Goal: Task Accomplishment & Management: Manage account settings

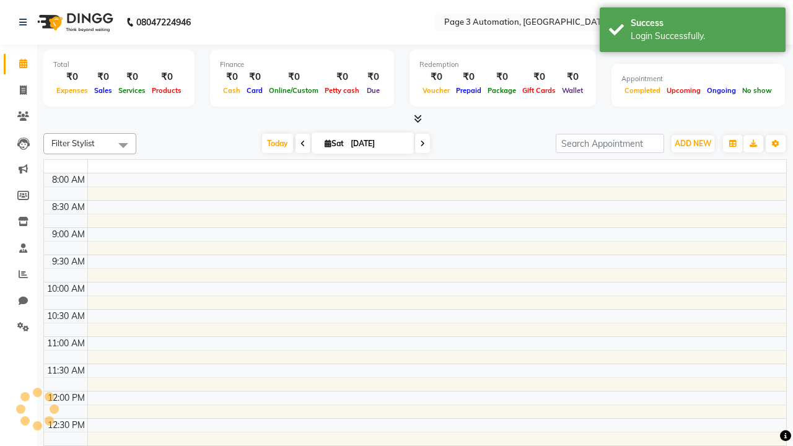
select select "en"
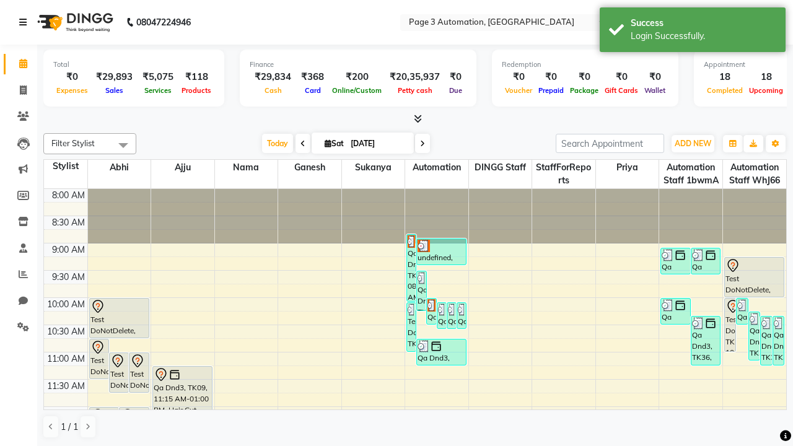
click at [25, 22] on icon at bounding box center [22, 22] width 7 height 9
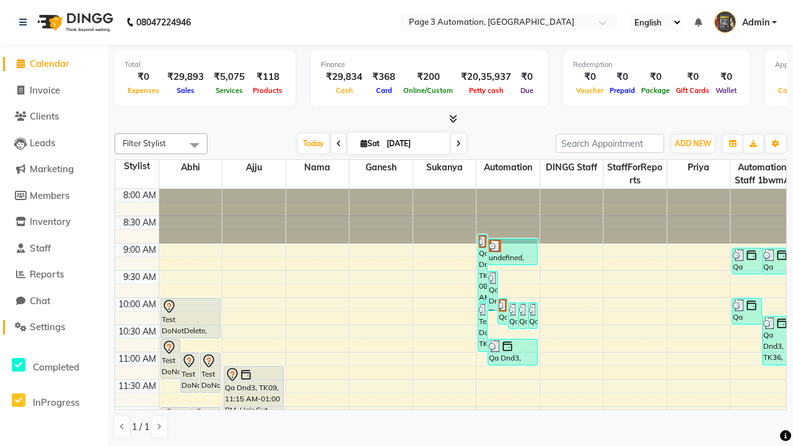
click at [54, 327] on span "Settings" at bounding box center [47, 327] width 35 height 12
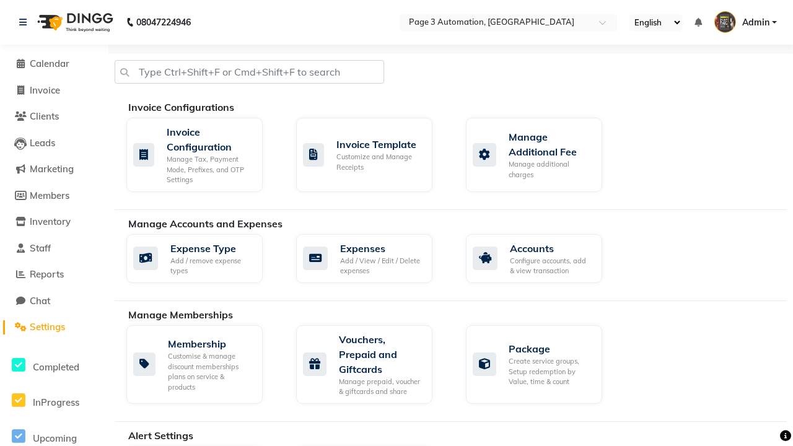
select select "2: 15"
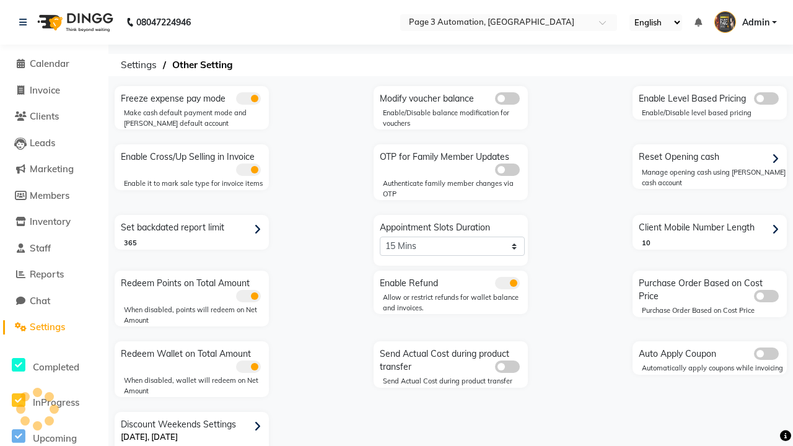
scroll to position [26, 0]
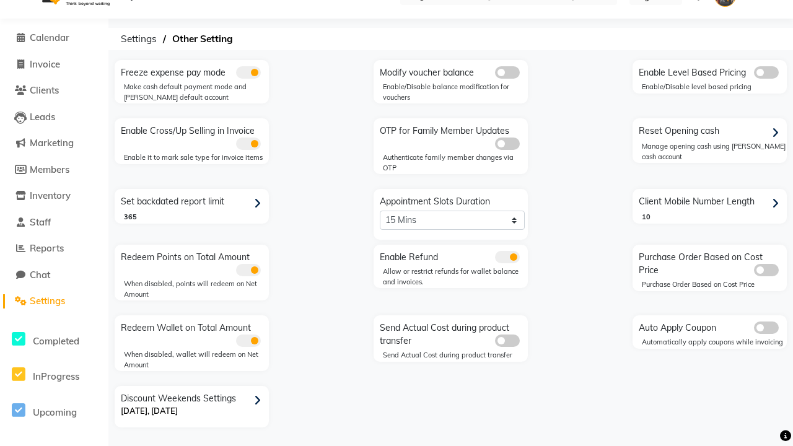
click at [260, 400] on icon at bounding box center [257, 400] width 7 height 11
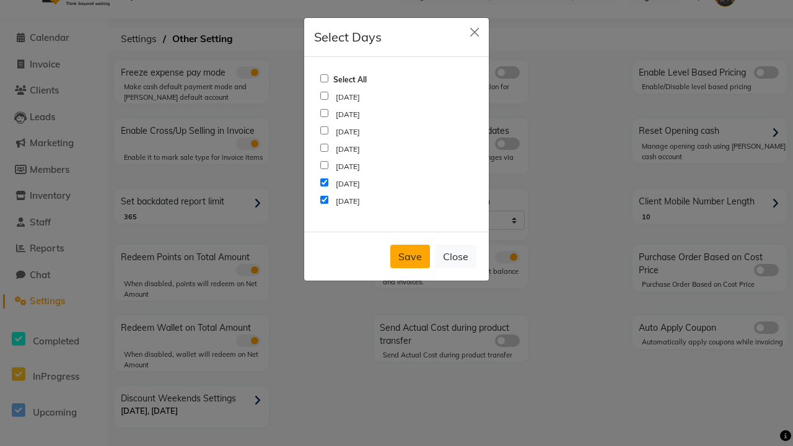
click at [410, 257] on button "Save" at bounding box center [411, 257] width 40 height 24
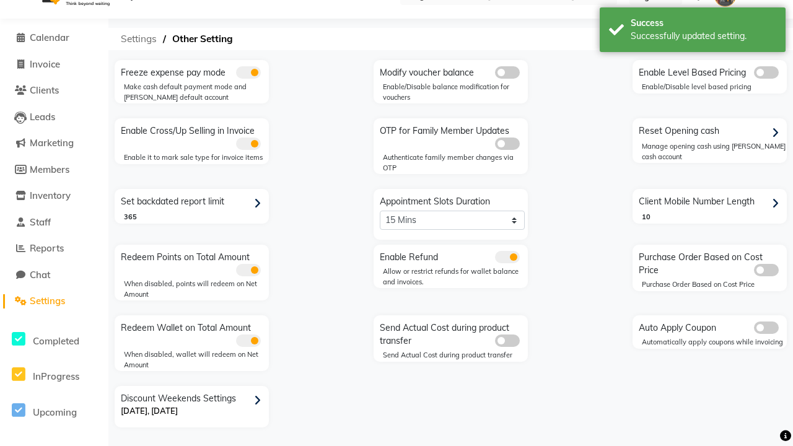
click at [139, 39] on span "Settings" at bounding box center [139, 39] width 48 height 22
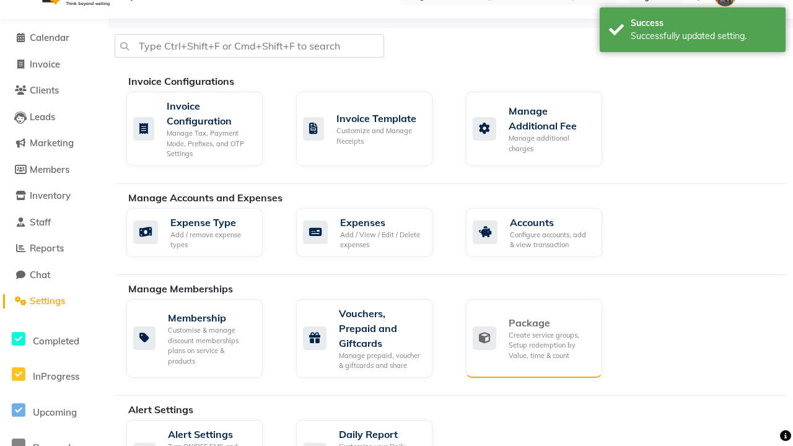
click at [550, 323] on div "Package" at bounding box center [551, 323] width 84 height 15
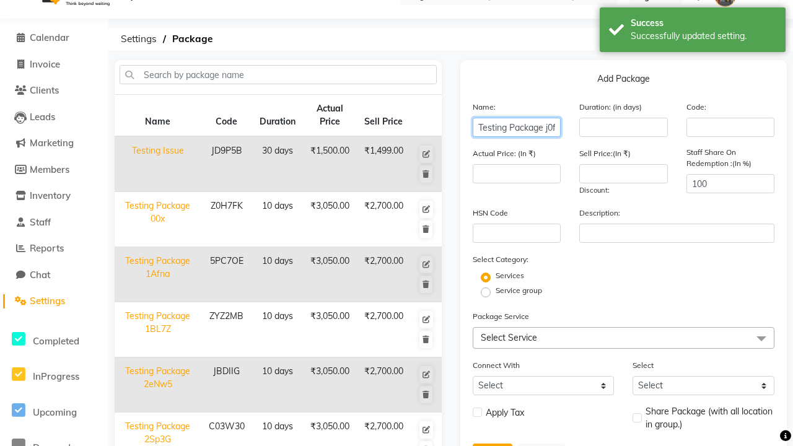
scroll to position [0, 12]
type input "Testing Package j0fmF"
type input "10"
type input "3050"
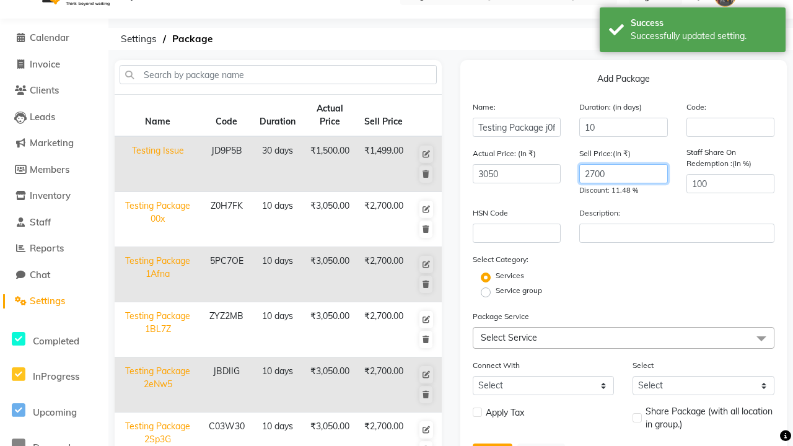
type input "2700"
click at [519, 291] on label "Service group" at bounding box center [519, 290] width 46 height 11
click at [494, 291] on input "Service group" at bounding box center [490, 292] width 8 height 8
radio input "true"
radio input "false"
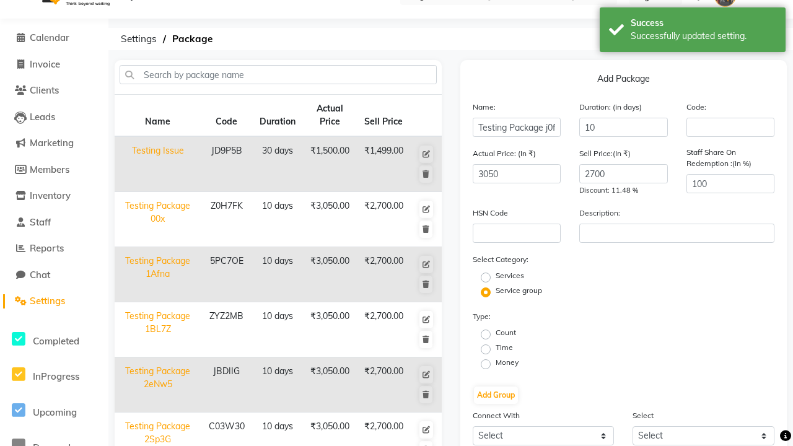
click at [507, 363] on label "Money" at bounding box center [507, 362] width 23 height 11
click at [494, 363] on input "Money" at bounding box center [490, 364] width 8 height 8
radio input "true"
click at [672, 348] on label "Flat Price" at bounding box center [672, 347] width 32 height 11
click at [654, 348] on input "Flat Price" at bounding box center [650, 349] width 8 height 8
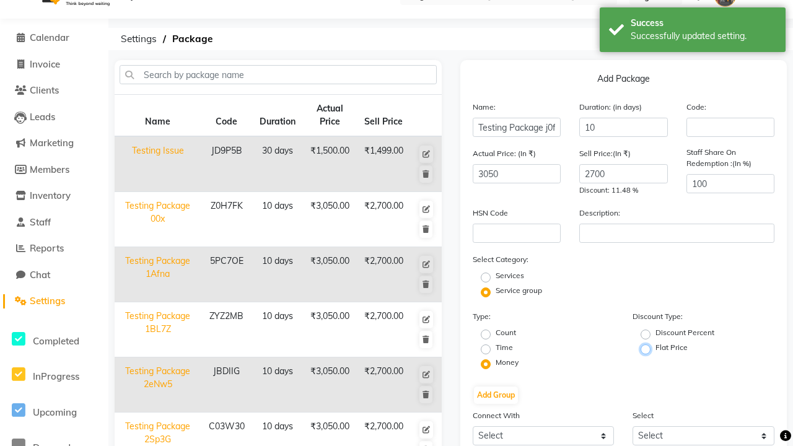
radio input "true"
click at [496, 395] on button "Add Group" at bounding box center [496, 395] width 44 height 17
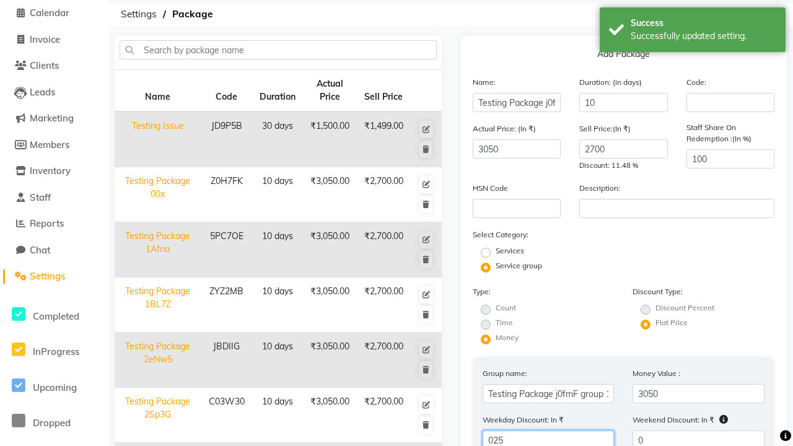
type input "025"
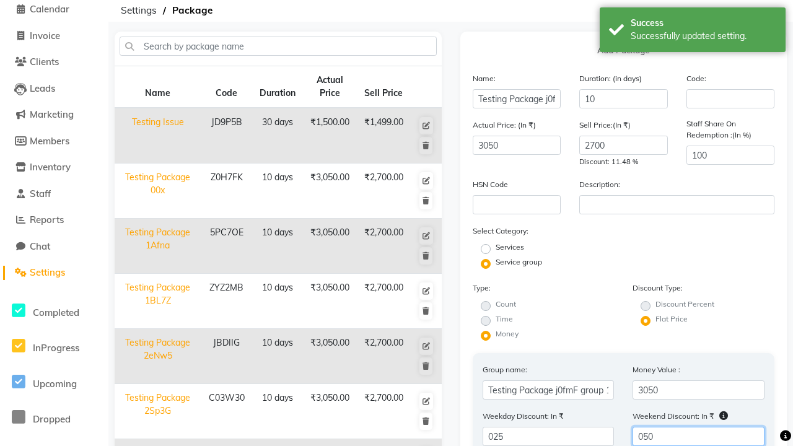
type input "050"
radio input "true"
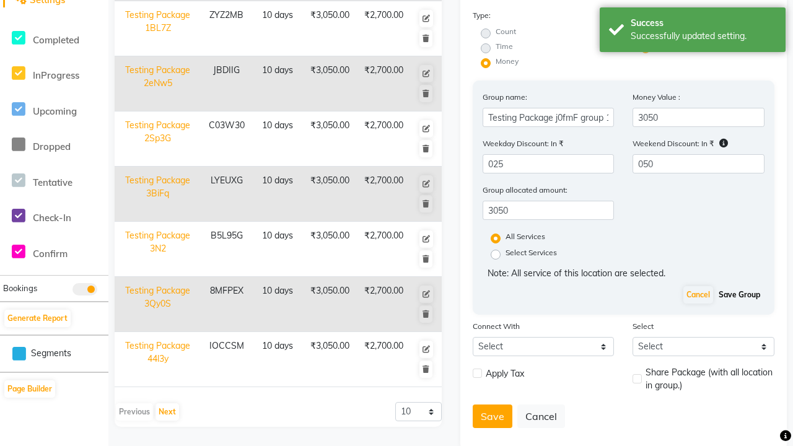
click at [740, 295] on button "Save Group" at bounding box center [740, 294] width 48 height 17
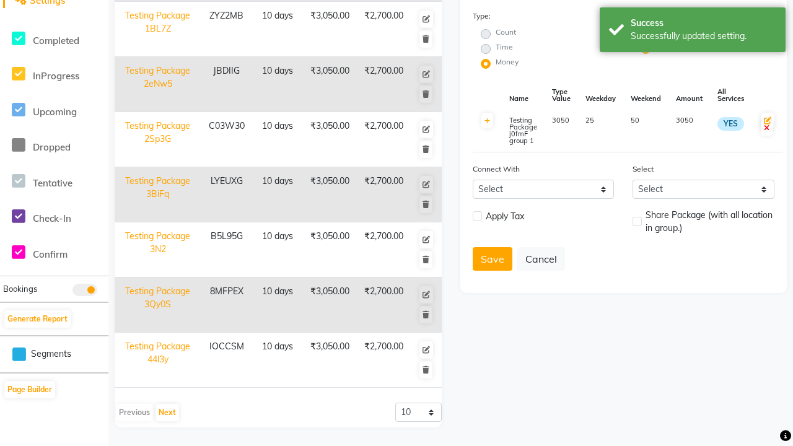
scroll to position [327, 0]
click at [492, 259] on button "Save" at bounding box center [493, 259] width 40 height 24
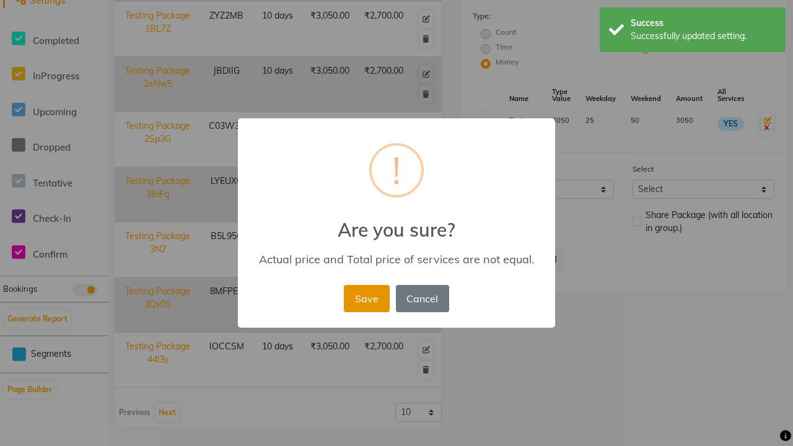
click at [366, 298] on button "Save" at bounding box center [366, 298] width 45 height 27
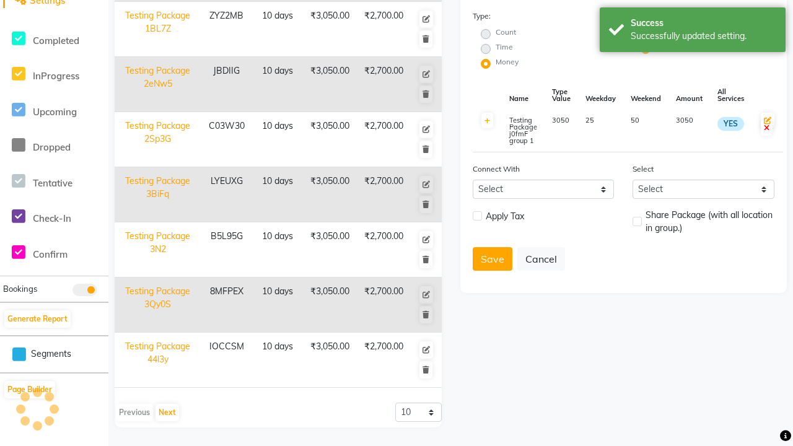
radio input "true"
radio input "false"
select select
checkbox input "false"
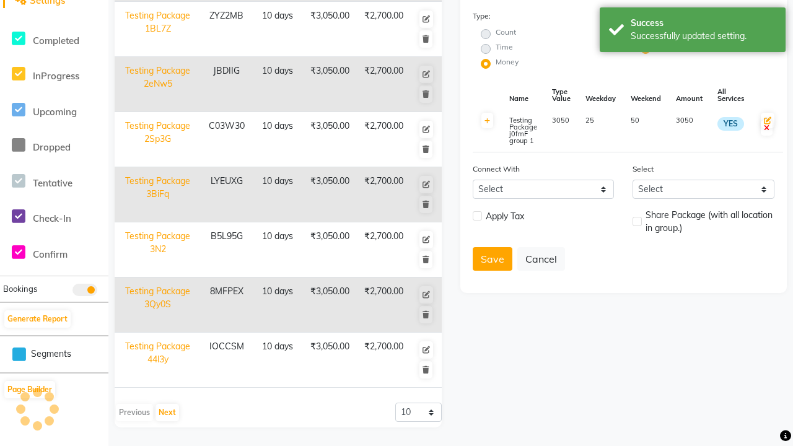
checkbox input "false"
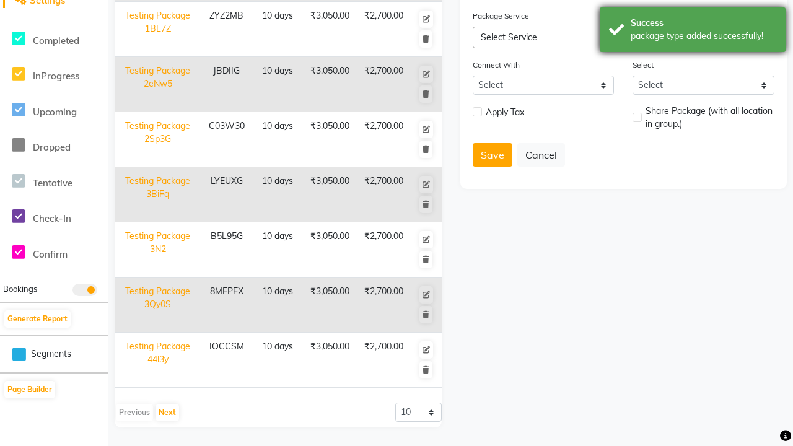
click at [693, 32] on div "package type added successfully!" at bounding box center [704, 36] width 146 height 13
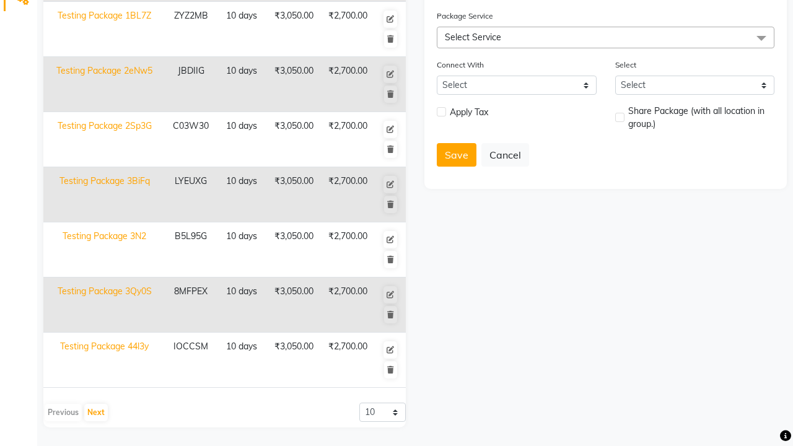
scroll to position [0, 0]
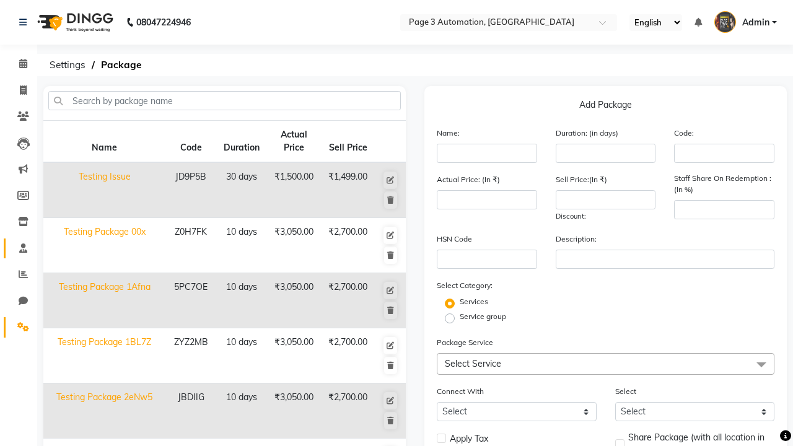
click at [19, 248] on span at bounding box center [23, 249] width 22 height 14
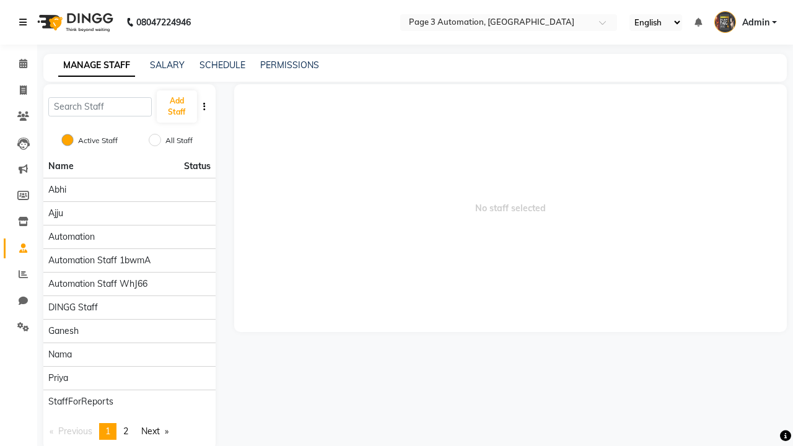
click at [25, 22] on icon at bounding box center [22, 22] width 7 height 9
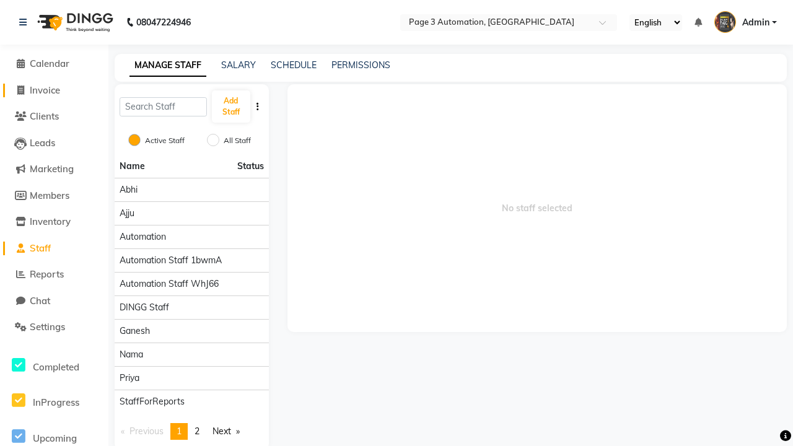
click at [54, 90] on span "Invoice" at bounding box center [45, 90] width 30 height 12
select select "2774"
select select "service"
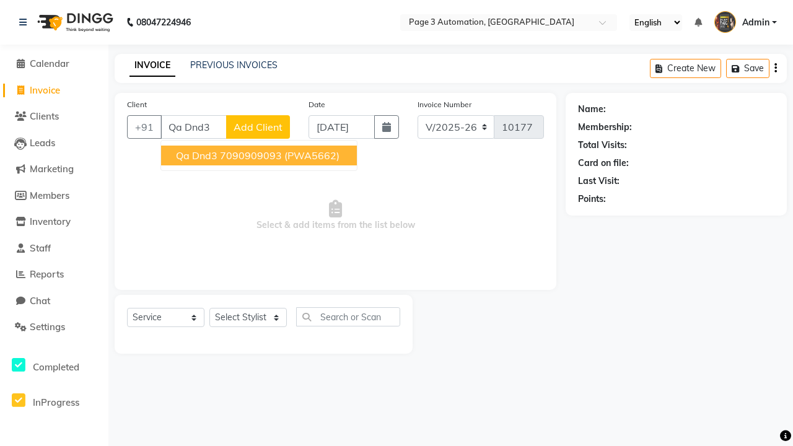
click at [260, 156] on ngb-highlight "7090909093" at bounding box center [251, 155] width 62 height 12
type input "7090909093"
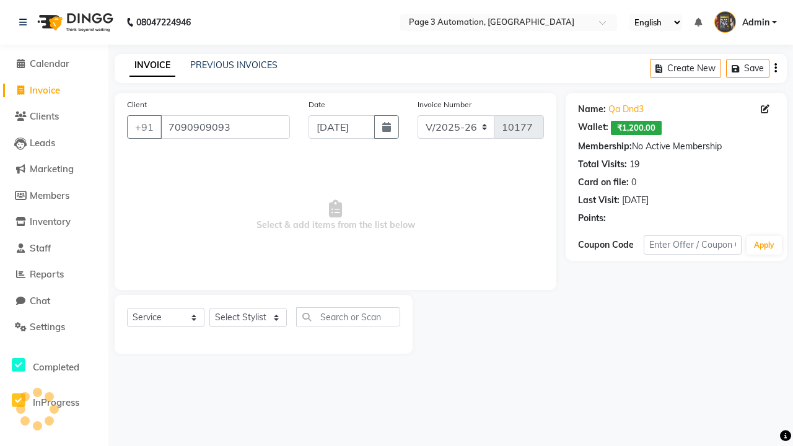
select select "package"
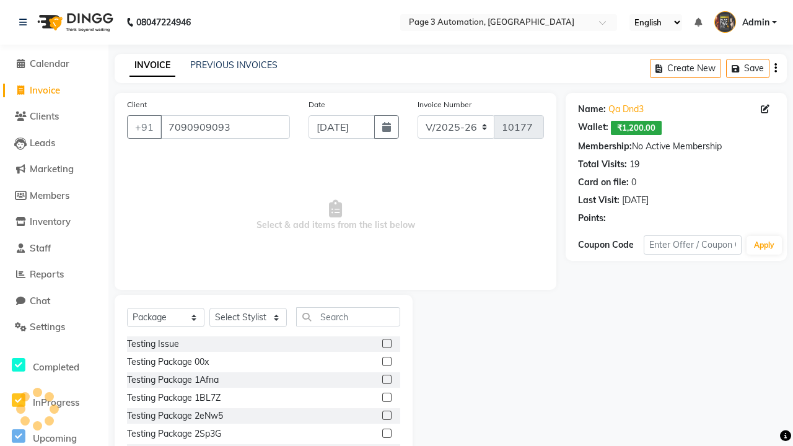
select select "71572"
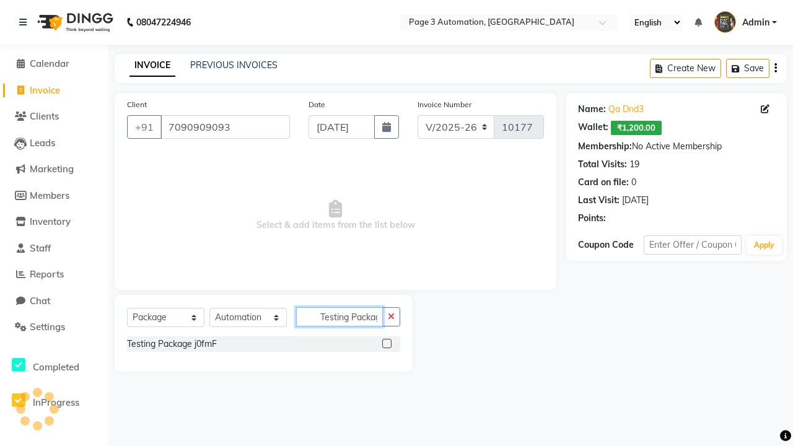
scroll to position [0, 15]
type input "Testing Package j0fmF"
click at [387, 343] on label at bounding box center [386, 343] width 9 height 9
click at [387, 343] on input "checkbox" at bounding box center [386, 344] width 8 height 8
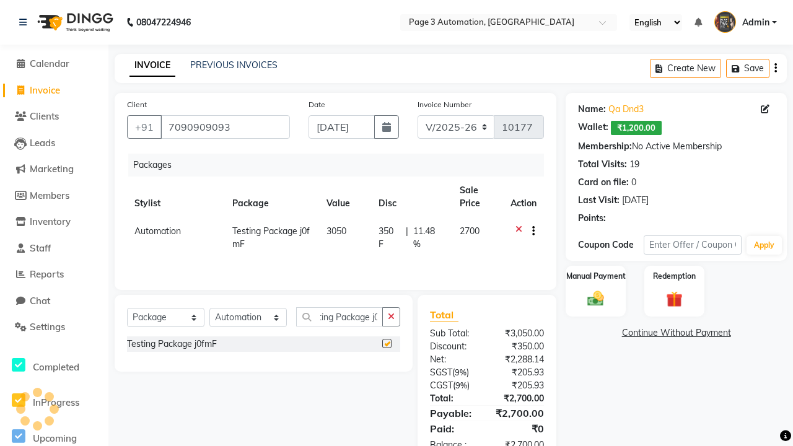
scroll to position [0, 0]
checkbox input "false"
click at [596, 276] on label "Manual Payment" at bounding box center [596, 276] width 62 height 12
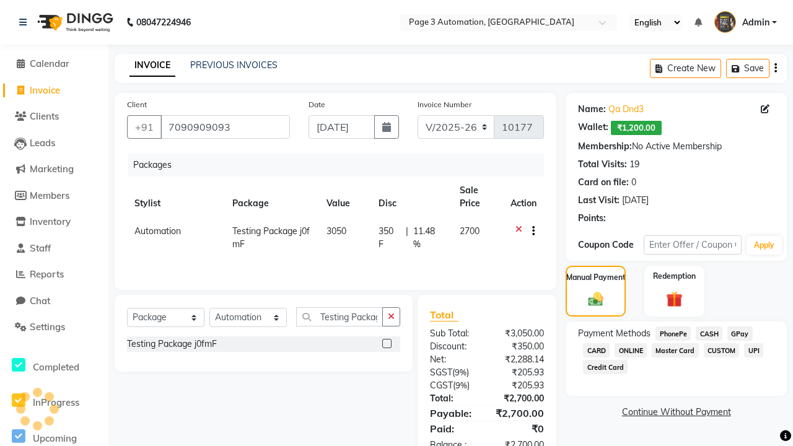
click at [709, 334] on span "CASH" at bounding box center [709, 334] width 27 height 14
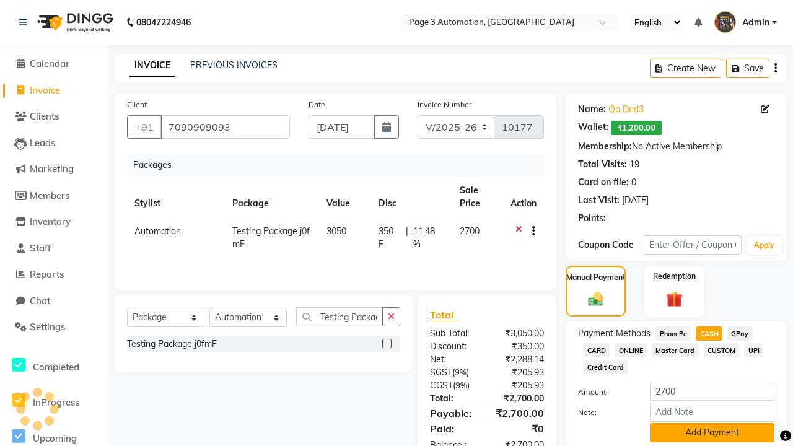
click at [712, 433] on button "Add Payment" at bounding box center [712, 432] width 125 height 19
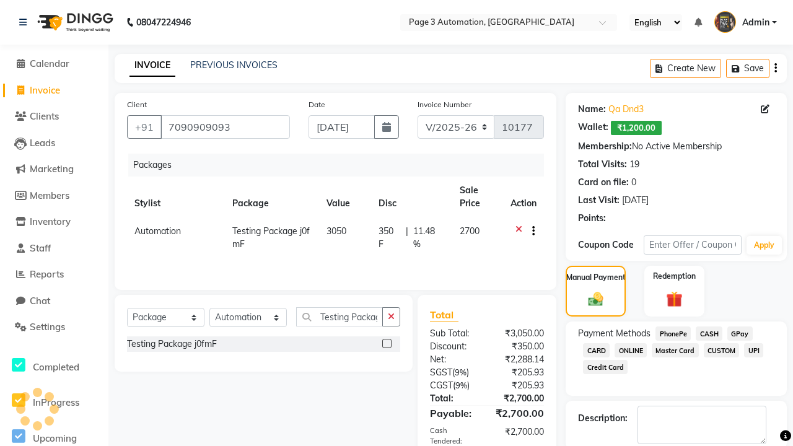
checkbox input "false"
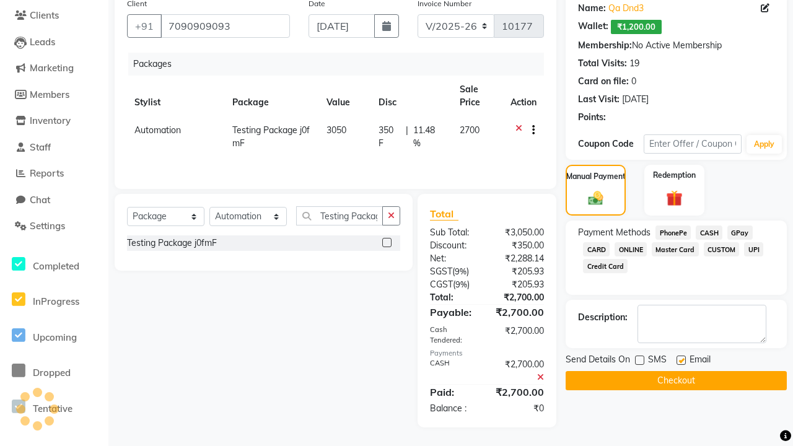
click at [681, 360] on label at bounding box center [681, 360] width 9 height 9
click at [681, 360] on input "checkbox" at bounding box center [681, 361] width 8 height 8
checkbox input "false"
click at [676, 381] on button "Checkout" at bounding box center [676, 380] width 221 height 19
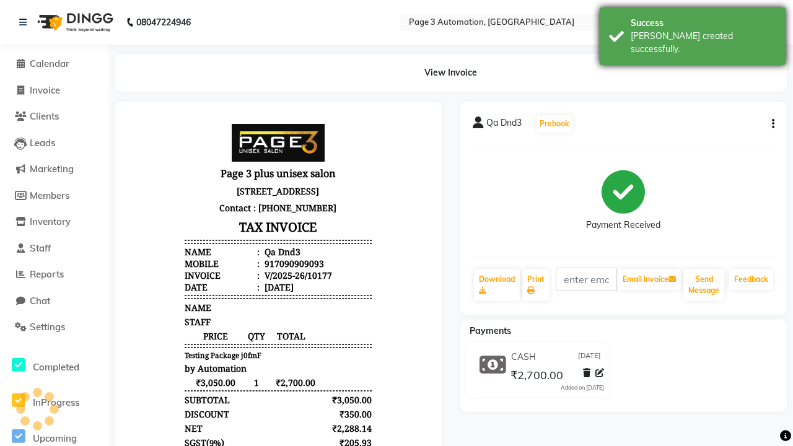
click at [693, 32] on div "[PERSON_NAME] created successfully." at bounding box center [704, 43] width 146 height 26
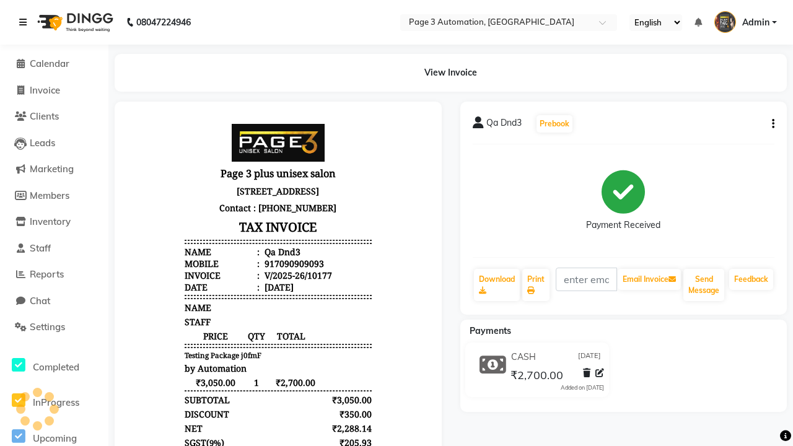
click at [25, 22] on icon at bounding box center [22, 22] width 7 height 9
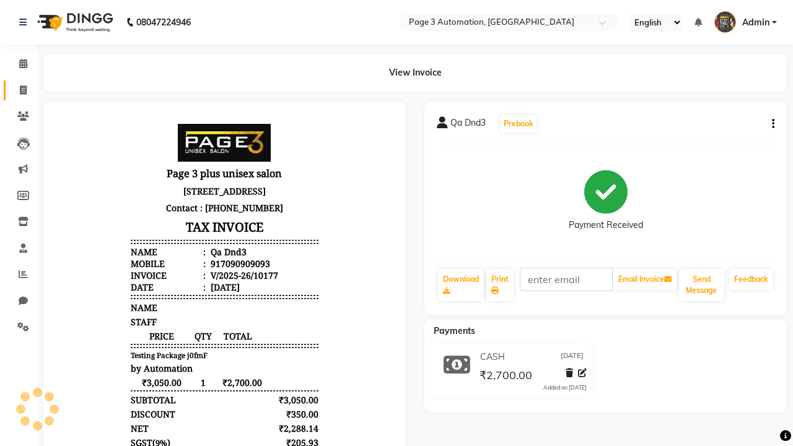
click at [19, 90] on span at bounding box center [23, 91] width 22 height 14
select select "service"
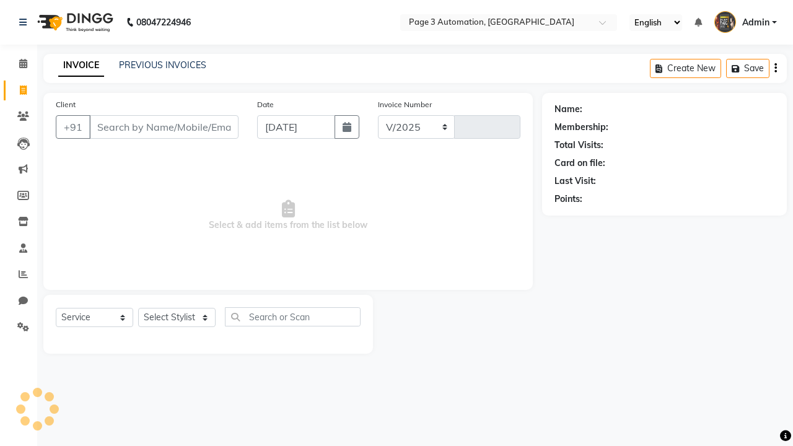
select select "2774"
type input "10178"
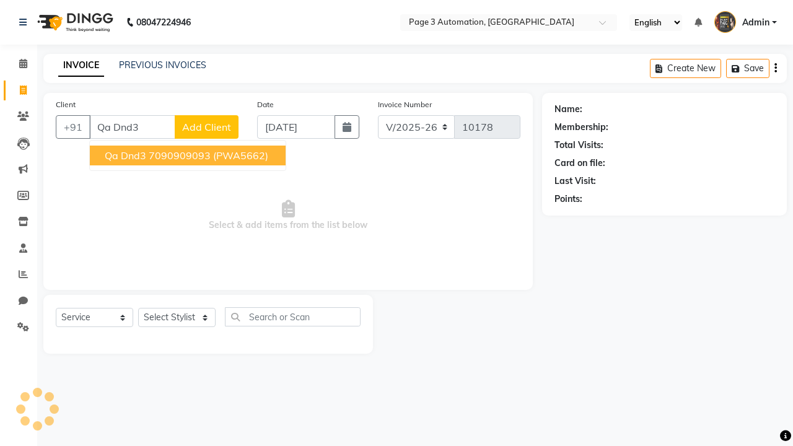
click at [189, 156] on ngb-highlight "7090909093" at bounding box center [180, 155] width 62 height 12
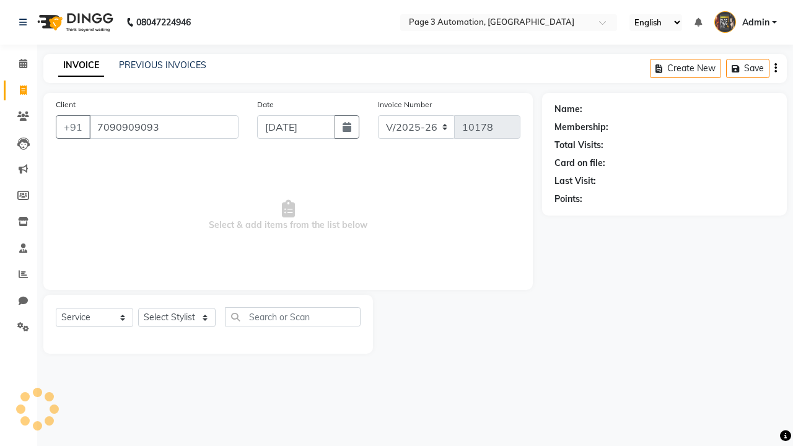
type input "7090909093"
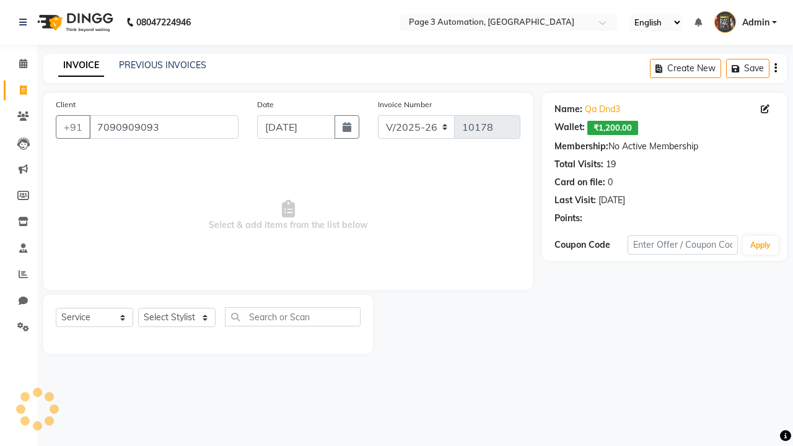
select select "71572"
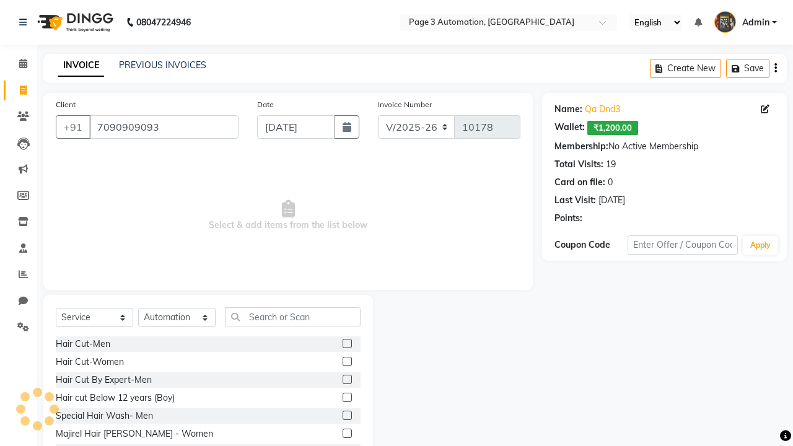
click at [347, 398] on label at bounding box center [347, 397] width 9 height 9
click at [347, 398] on input "checkbox" at bounding box center [347, 398] width 8 height 8
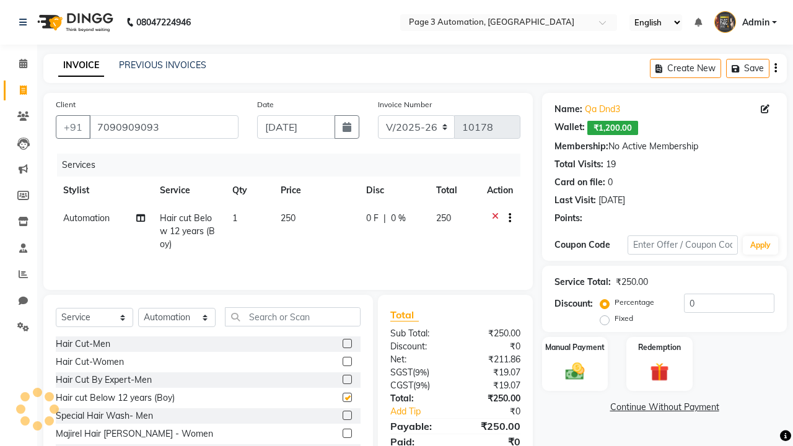
checkbox input "false"
click at [660, 347] on label "Redemption" at bounding box center [659, 347] width 45 height 12
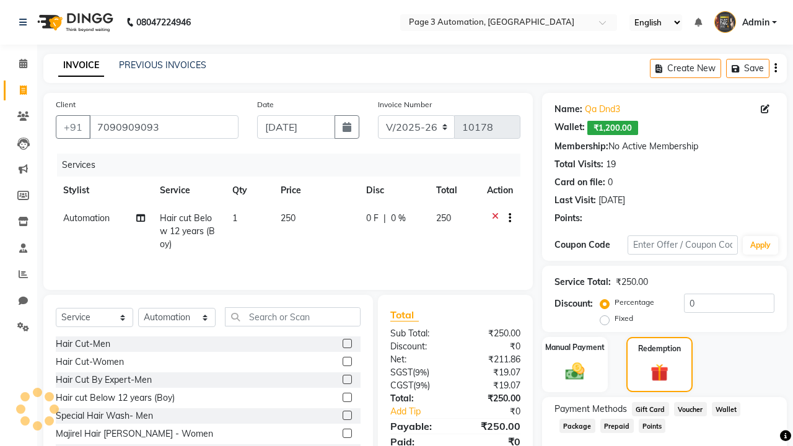
click at [577, 426] on span "Package" at bounding box center [578, 426] width 36 height 14
click at [746, 22] on span "Admin" at bounding box center [756, 22] width 27 height 13
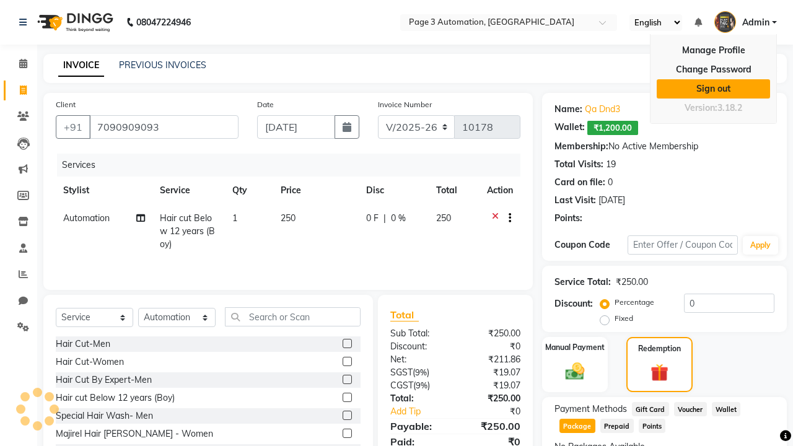
click at [714, 89] on link "Sign out" at bounding box center [713, 88] width 113 height 19
